Goal: Task Accomplishment & Management: Use online tool/utility

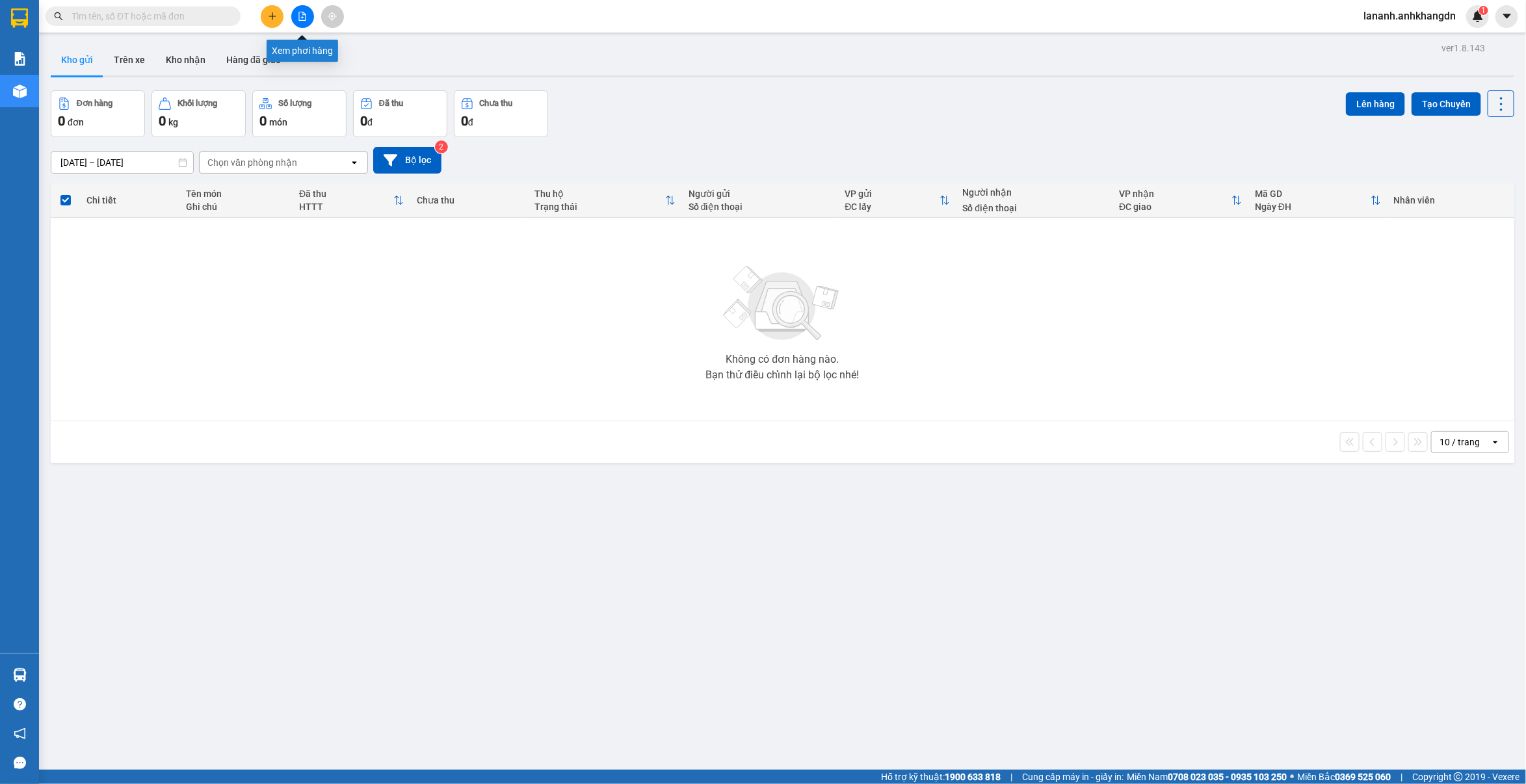
click at [300, 5] on button at bounding box center [302, 16] width 23 height 23
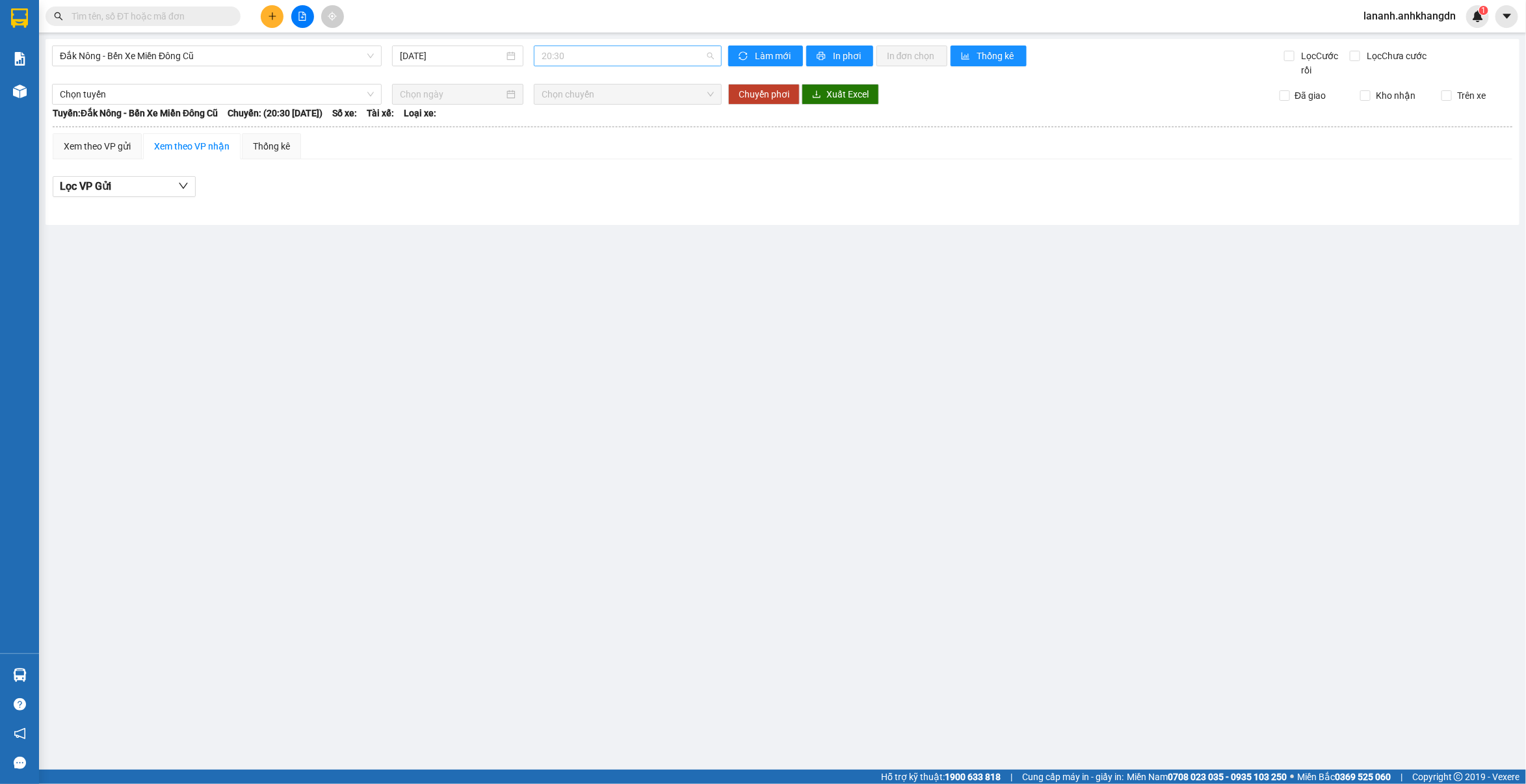
click at [557, 53] on span "20:30" at bounding box center [627, 56] width 172 height 19
drag, startPoint x: 593, startPoint y: 125, endPoint x: 596, endPoint y: 118, distance: 7.6
click at [596, 118] on div "21:30 - 74F-005.97" at bounding box center [591, 123] width 101 height 14
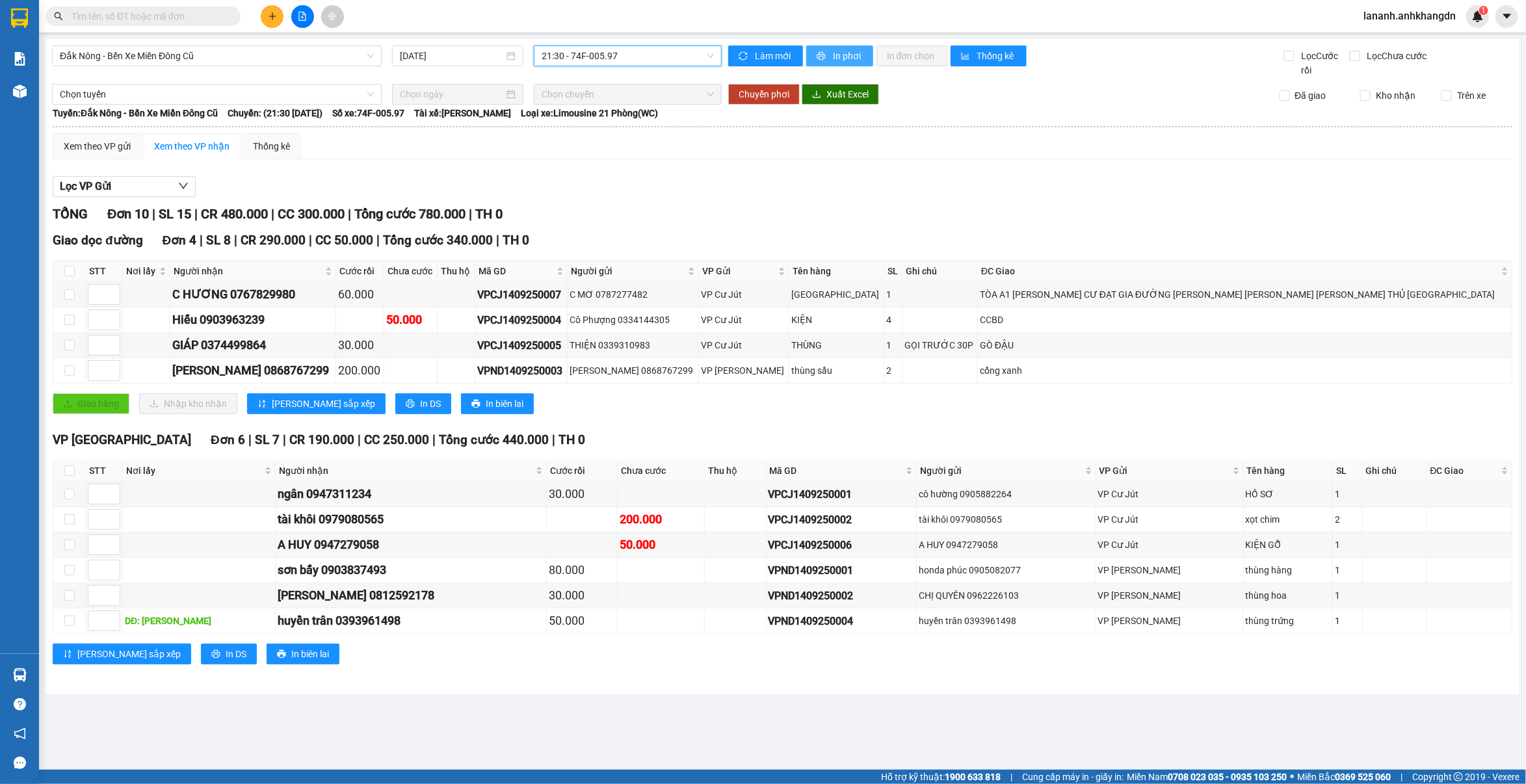
click at [820, 47] on button "In phơi" at bounding box center [839, 56] width 67 height 21
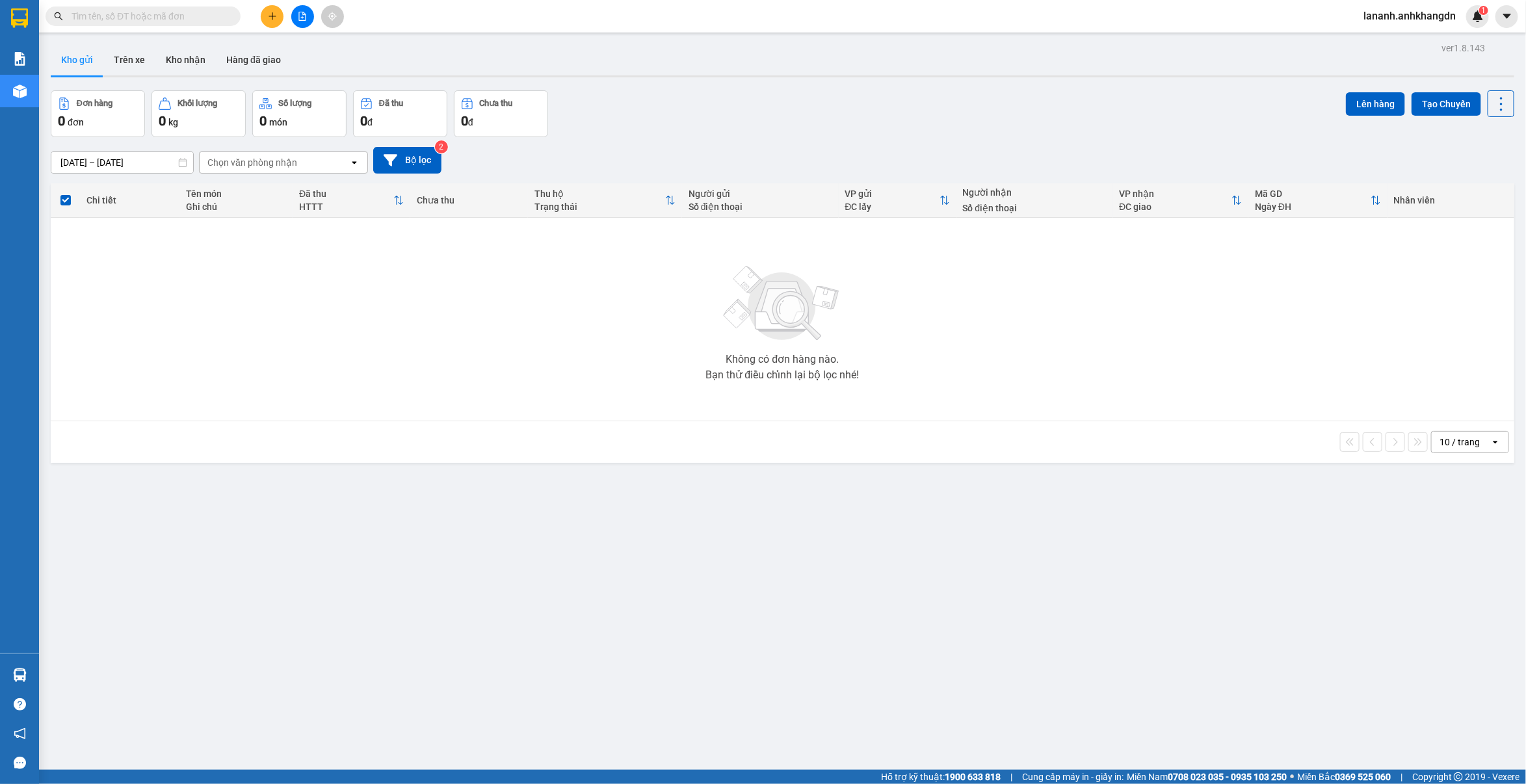
click at [297, 14] on button at bounding box center [302, 16] width 23 height 23
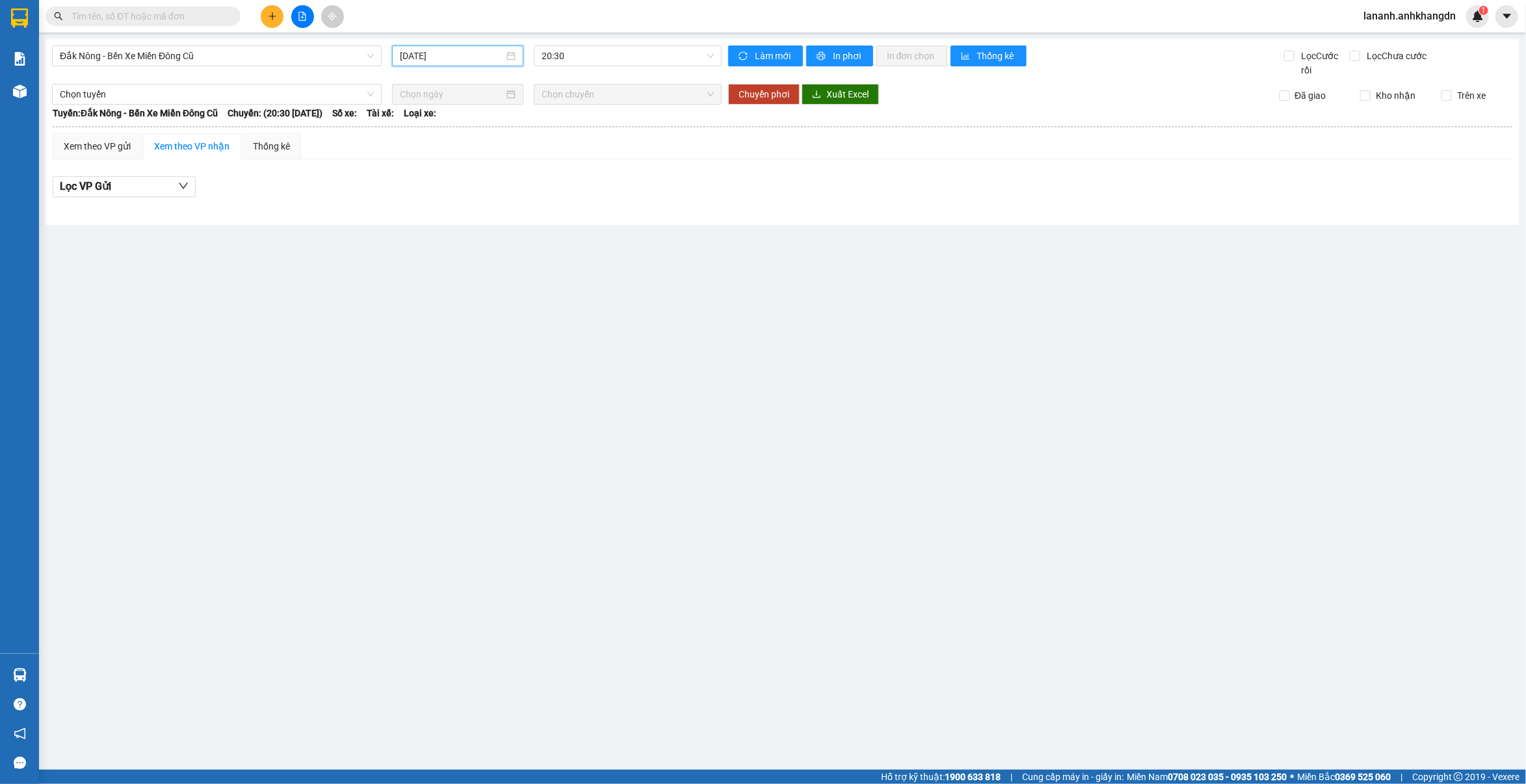
click at [408, 55] on input "[DATE]" at bounding box center [452, 55] width 104 height 14
click at [706, 262] on main "[GEOGRAPHIC_DATA][PERSON_NAME] Xe Miền Đông Cũ [DATE] 20:30 [PERSON_NAME] mới I…" at bounding box center [763, 385] width 1526 height 770
click at [670, 47] on span "20:30" at bounding box center [627, 56] width 172 height 19
click at [605, 124] on div "21:30 - 74F-005.97" at bounding box center [591, 123] width 101 height 14
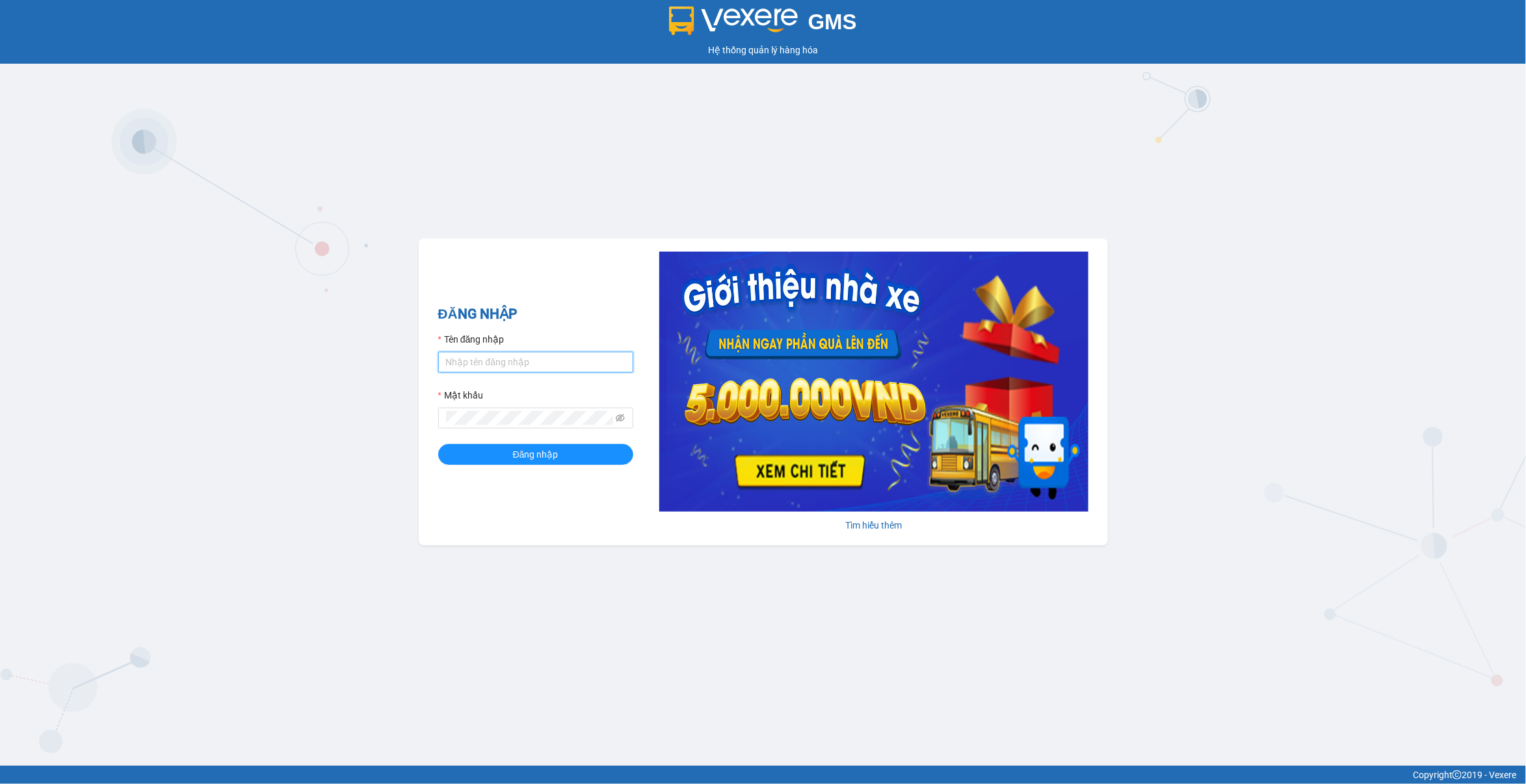
click at [528, 371] on input "Tên đăng nhập" at bounding box center [535, 362] width 195 height 21
type input "lananh.anhkhangdn"
click at [617, 416] on icon "eye-invisible" at bounding box center [620, 418] width 9 height 8
click at [594, 447] on button "Đăng nhập" at bounding box center [535, 454] width 195 height 21
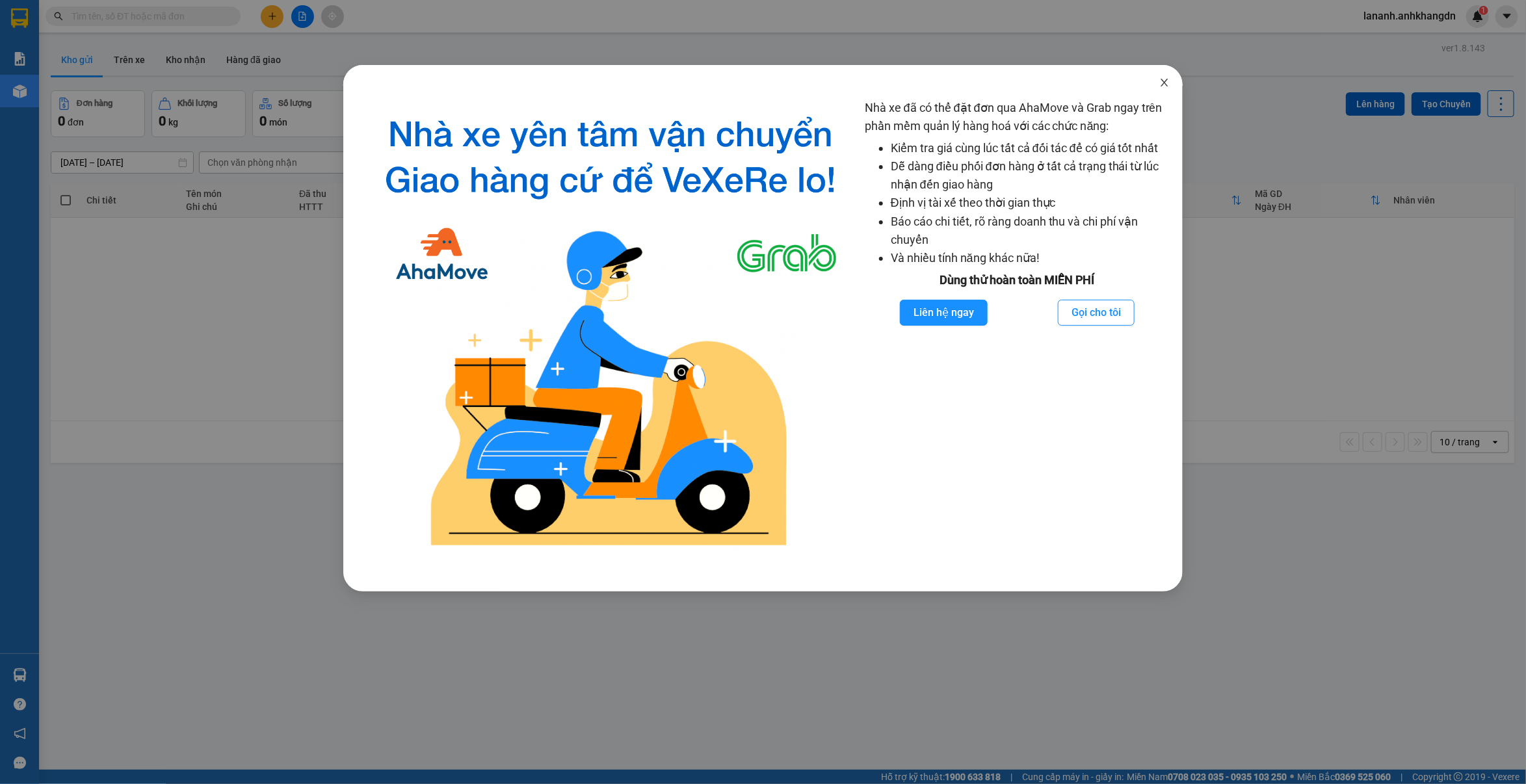
click at [1169, 83] on icon "close" at bounding box center [1164, 83] width 10 height 10
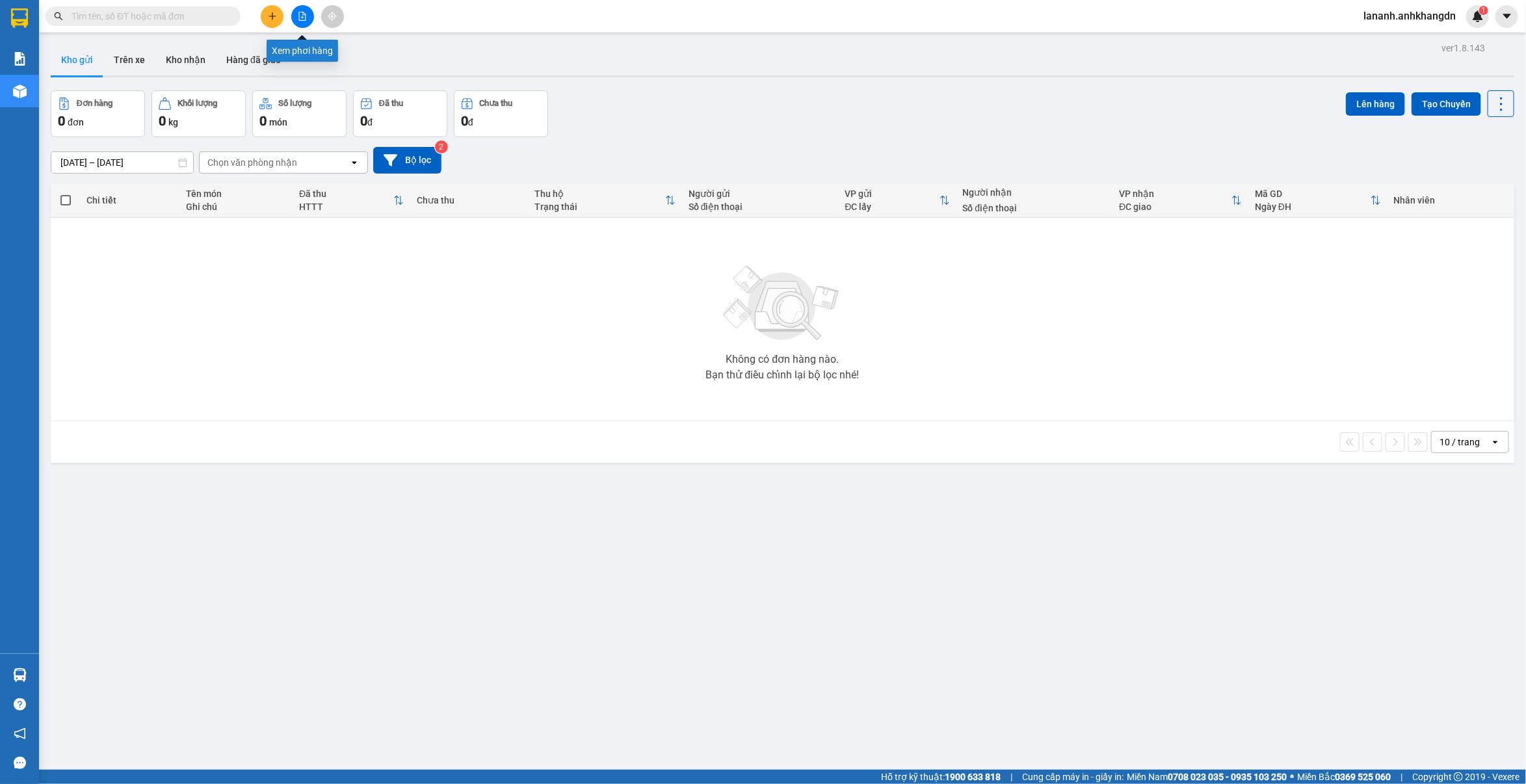
click at [300, 19] on icon "file-add" at bounding box center [302, 16] width 9 height 9
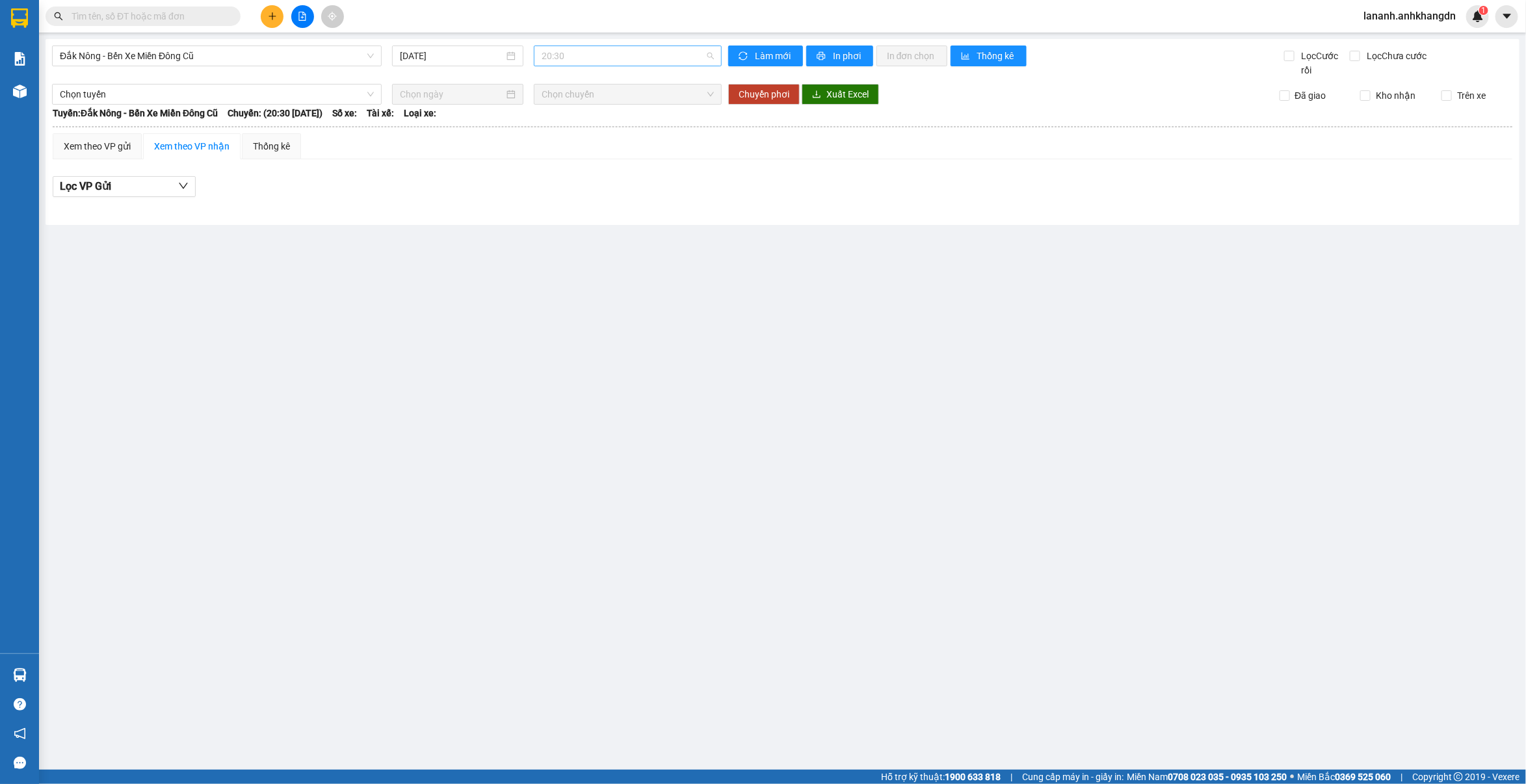
click at [670, 61] on span "20:30" at bounding box center [627, 56] width 172 height 19
click at [621, 121] on div "21:30 - 74F-005.97" at bounding box center [591, 123] width 101 height 14
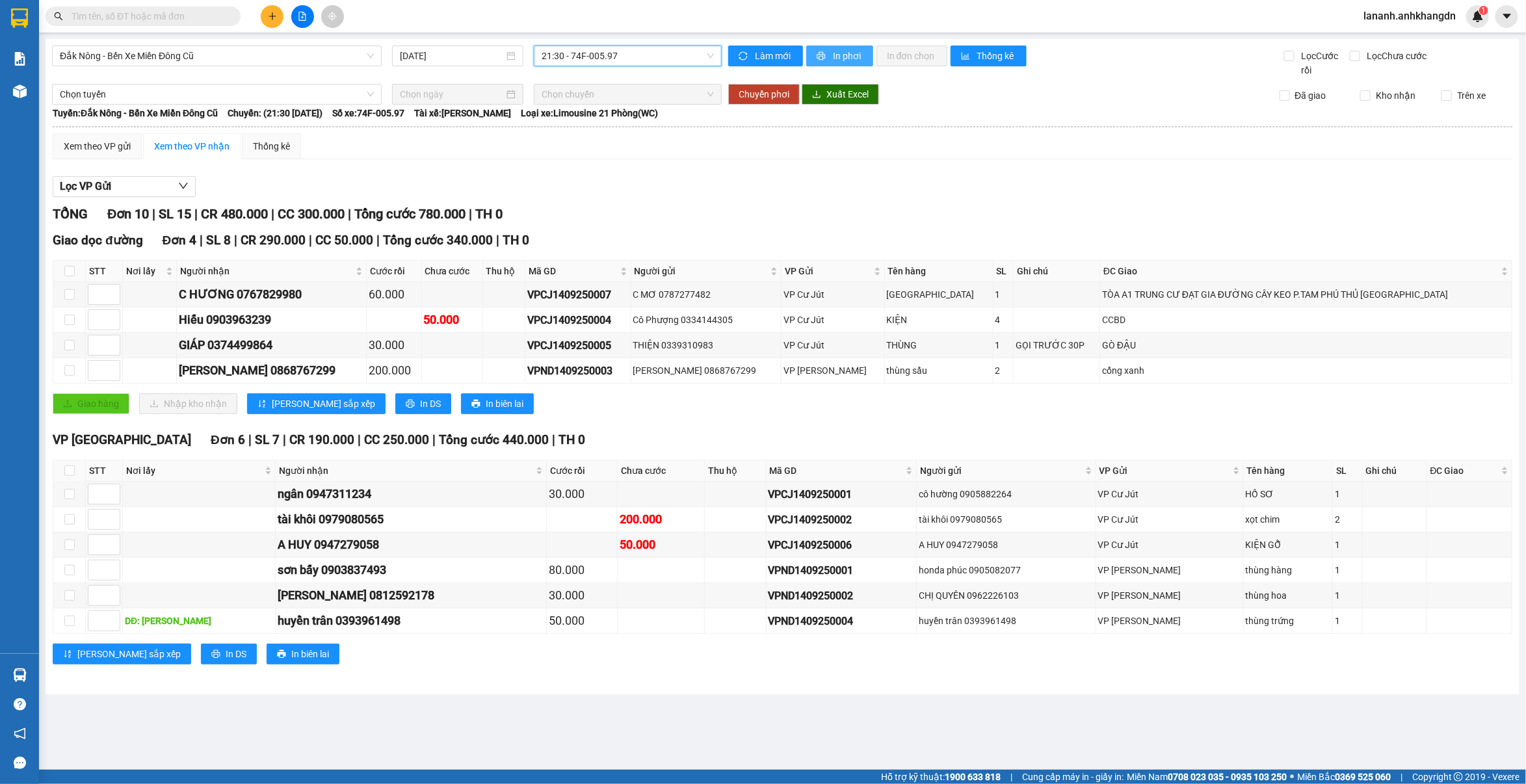
drag, startPoint x: 830, startPoint y: 51, endPoint x: 742, endPoint y: 98, distance: 99.8
click at [829, 52] on button "In phơi" at bounding box center [839, 56] width 67 height 21
